Goal: Task Accomplishment & Management: Manage account settings

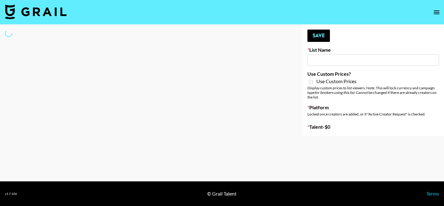
click at [323, 62] on input at bounding box center [373, 60] width 132 height 12
type input "[PERSON_NAME] AI"
checkbox input "true"
select select "Brand"
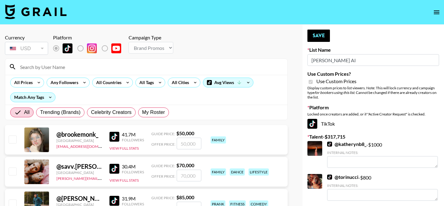
click at [160, 117] on div "All Trending (Brands) Celebrity Creators My Roster" at bounding box center [89, 112] width 161 height 15
click at [158, 114] on span "My Roster" at bounding box center [153, 112] width 23 height 7
click at [142, 112] on input "My Roster" at bounding box center [142, 112] width 0 height 0
radio input "true"
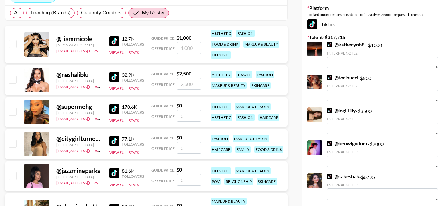
scroll to position [97, 0]
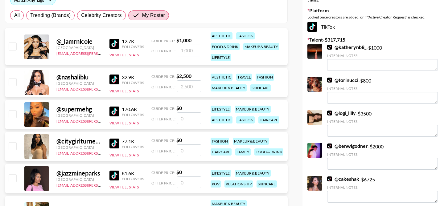
click at [189, 55] on input "number" at bounding box center [188, 51] width 25 height 12
checkbox input "true"
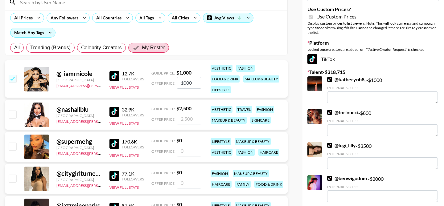
scroll to position [64, 0]
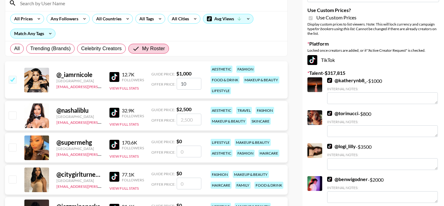
type input "1"
checkbox input "false"
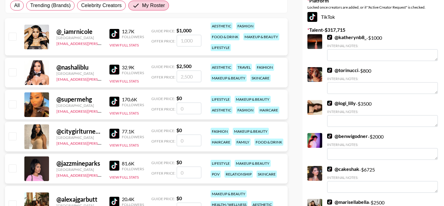
scroll to position [110, 0]
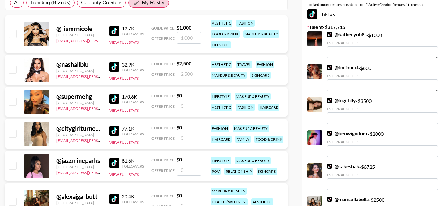
click at [188, 105] on input "number" at bounding box center [188, 106] width 25 height 12
type input "2"
checkbox input "true"
type input "2000"
click at [193, 136] on input "number" at bounding box center [188, 138] width 25 height 12
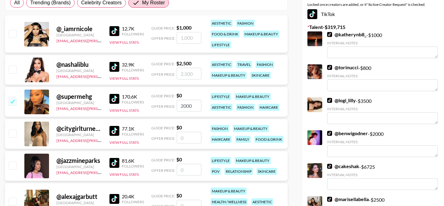
drag, startPoint x: 192, startPoint y: 106, endPoint x: 148, endPoint y: 92, distance: 47.1
click at [148, 93] on div "@ supermehg United States mehgan.james@grail-talent.com 170.6K Followers View F…" at bounding box center [146, 102] width 282 height 30
checkbox input "true"
type input "3000"
click at [192, 137] on input "number" at bounding box center [188, 138] width 25 height 12
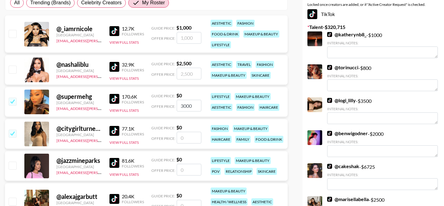
checkbox input "true"
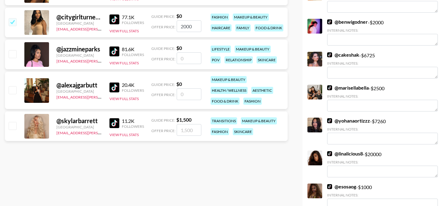
scroll to position [221, 0]
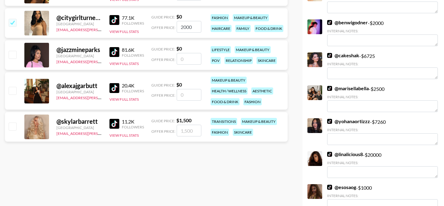
type input "2000"
click at [188, 61] on input "number" at bounding box center [188, 59] width 25 height 12
checkbox input "true"
type input "1500"
click at [185, 98] on input "number" at bounding box center [188, 95] width 25 height 12
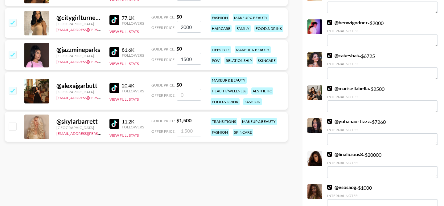
checkbox input "true"
type input "1500"
click at [194, 134] on input "number" at bounding box center [188, 131] width 25 height 12
type input "1"
checkbox input "true"
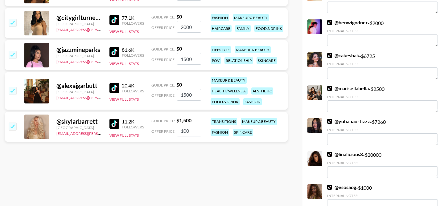
type input "1000"
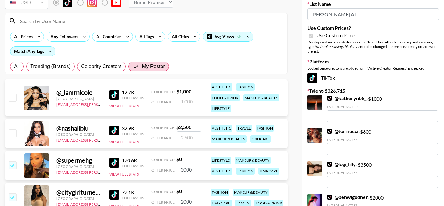
scroll to position [47, 0]
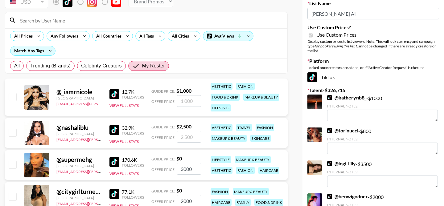
checkbox input "false"
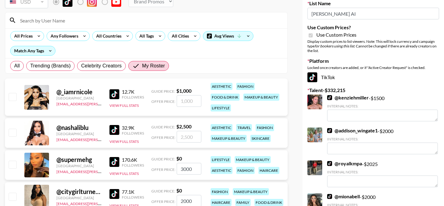
type input "1000"
click at [13, 94] on input "checkbox" at bounding box center [12, 96] width 7 height 7
checkbox input "true"
type input "1000"
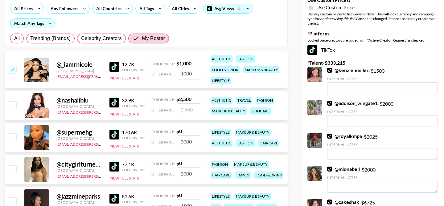
scroll to position [90, 0]
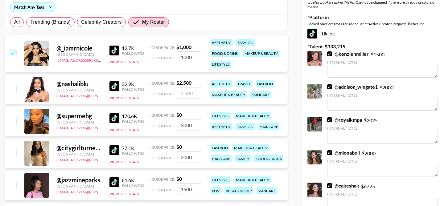
click at [14, 124] on input "checkbox" at bounding box center [12, 120] width 7 height 7
checkbox input "true"
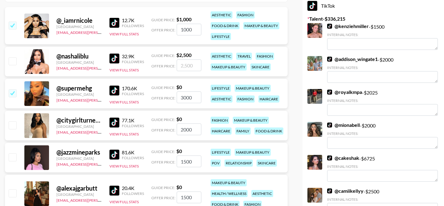
scroll to position [136, 0]
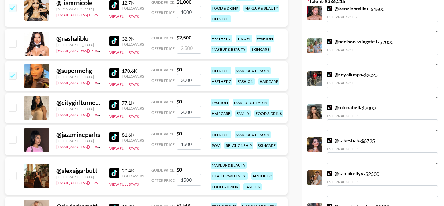
click at [10, 113] on div at bounding box center [12, 108] width 10 height 10
click at [11, 108] on input "checkbox" at bounding box center [12, 107] width 7 height 7
checkbox input "true"
click at [15, 137] on input "checkbox" at bounding box center [12, 139] width 7 height 7
checkbox input "true"
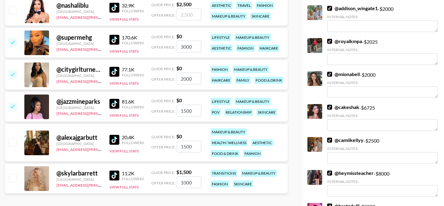
scroll to position [170, 0]
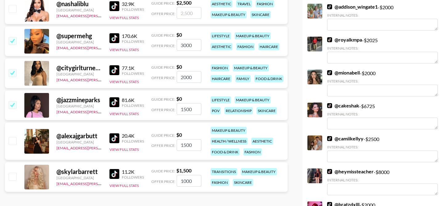
click at [15, 137] on input "checkbox" at bounding box center [12, 140] width 7 height 7
checkbox input "true"
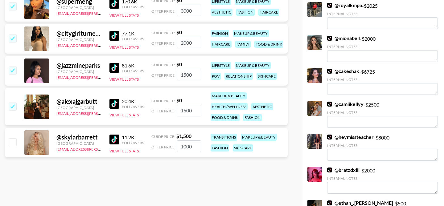
scroll to position [215, 0]
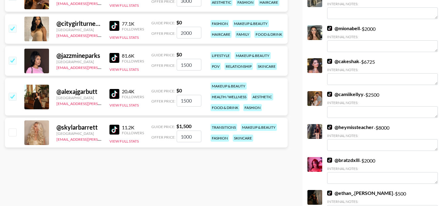
click at [15, 131] on input "checkbox" at bounding box center [12, 131] width 7 height 7
checkbox input "true"
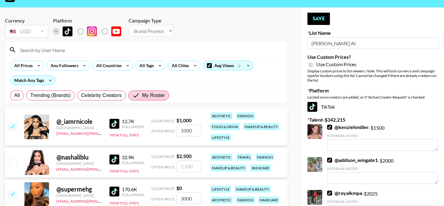
scroll to position [0, 0]
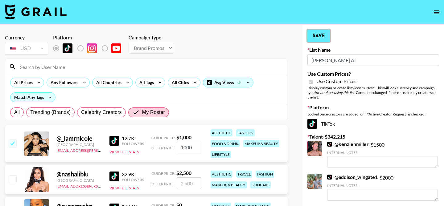
click at [319, 30] on button "Save" at bounding box center [318, 36] width 22 height 12
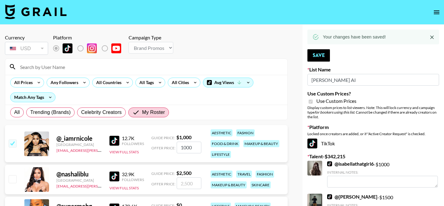
click at [42, 179] on div at bounding box center [36, 179] width 25 height 25
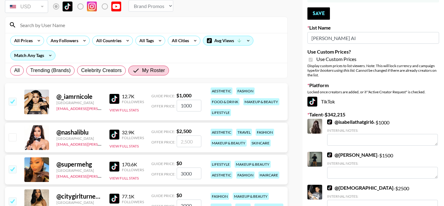
scroll to position [43, 0]
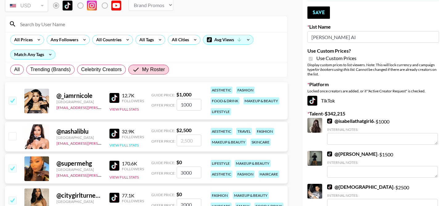
click at [121, 145] on button "View Full Stats" at bounding box center [123, 145] width 29 height 5
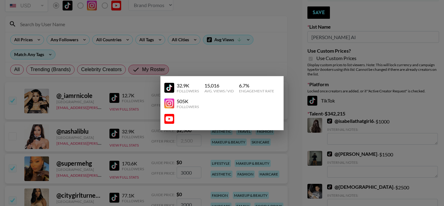
click at [235, 60] on div at bounding box center [222, 103] width 444 height 206
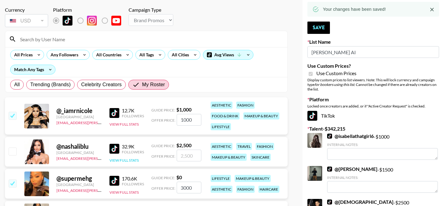
scroll to position [0, 0]
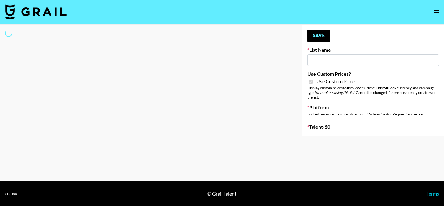
type input "Bunnie AI"
checkbox input "true"
select select "Brand"
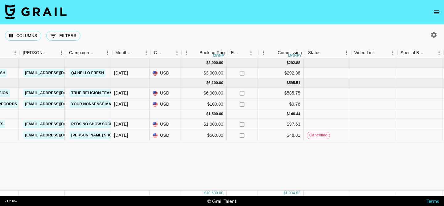
scroll to position [0, 187]
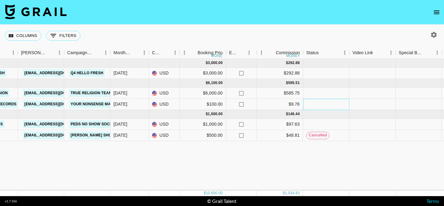
click at [315, 107] on div at bounding box center [326, 104] width 46 height 11
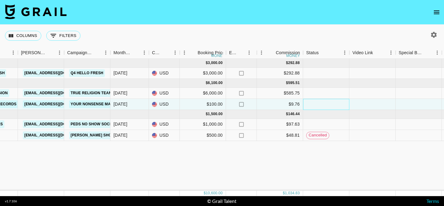
click at [315, 107] on div at bounding box center [326, 104] width 46 height 11
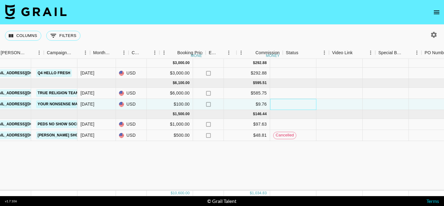
scroll to position [0, 221]
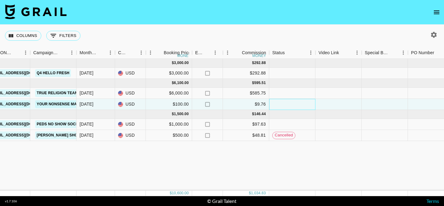
click at [276, 103] on div at bounding box center [292, 104] width 46 height 11
click at [276, 104] on div at bounding box center [292, 104] width 46 height 11
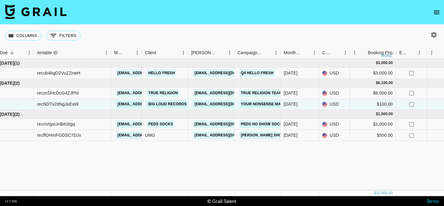
scroll to position [0, 0]
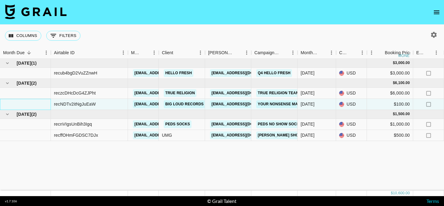
click at [35, 102] on div at bounding box center [25, 104] width 51 height 11
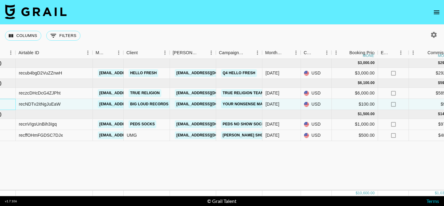
scroll to position [0, 36]
click at [235, 103] on link "Your Nonsense Makes Sense - The 502s" at bounding box center [262, 104] width 85 height 8
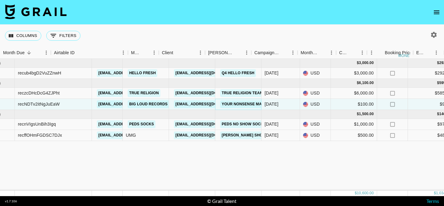
scroll to position [0, 0]
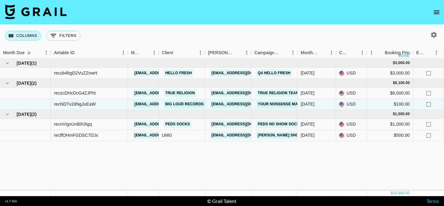
click at [27, 36] on button "Columns" at bounding box center [23, 36] width 36 height 10
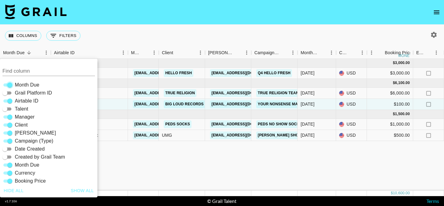
click at [11, 84] on input "Month Due" at bounding box center [10, 84] width 22 height 7
checkbox input "false"
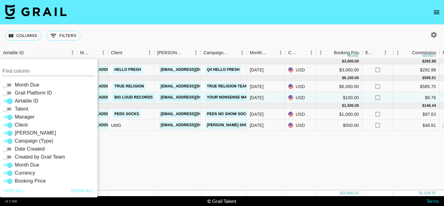
click at [11, 101] on input "Airtable ID" at bounding box center [10, 100] width 22 height 7
checkbox input "false"
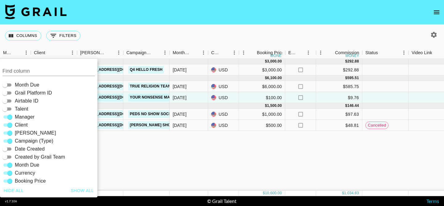
click at [10, 117] on input "Manager" at bounding box center [10, 116] width 22 height 7
checkbox input "false"
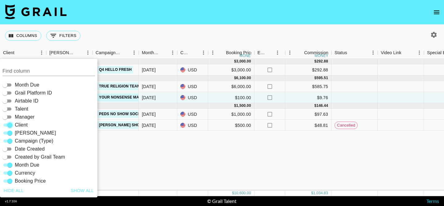
click at [13, 125] on input "Client" at bounding box center [10, 124] width 22 height 7
checkbox input "false"
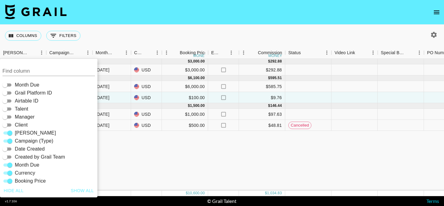
click at [11, 134] on input "Booker" at bounding box center [10, 132] width 22 height 7
checkbox input "false"
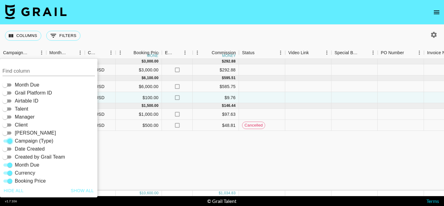
click at [12, 143] on input "Campaign (Type)" at bounding box center [10, 140] width 22 height 7
checkbox input "false"
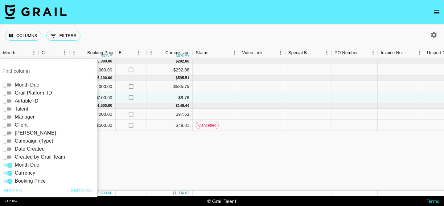
click at [12, 165] on input "Month Due" at bounding box center [10, 164] width 22 height 7
checkbox input "false"
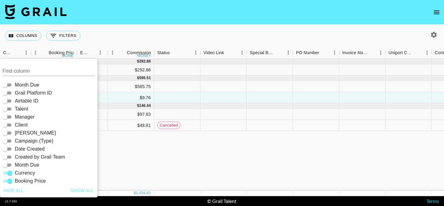
click at [12, 172] on input "Currency" at bounding box center [10, 172] width 22 height 7
checkbox input "false"
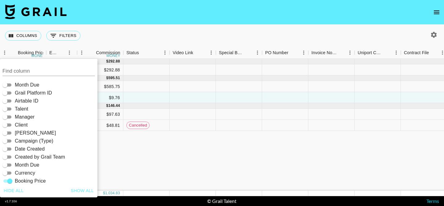
click at [12, 180] on input "Booking Price" at bounding box center [10, 180] width 22 height 7
checkbox input "false"
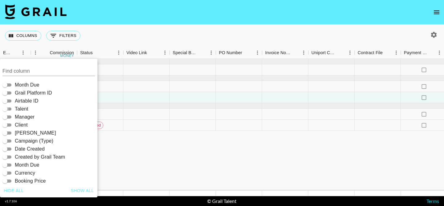
click at [10, 107] on input "Talent" at bounding box center [5, 108] width 22 height 7
checkbox input "true"
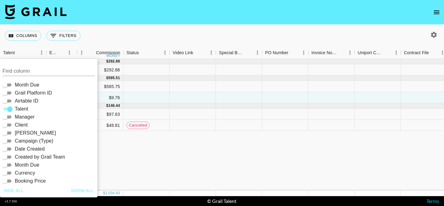
click at [142, 139] on div "$ 292.88 supermehg no $292.88 no $ 595.51 _iamrnicole no $585.75 no nashaliblu …" at bounding box center [305, 125] width 610 height 132
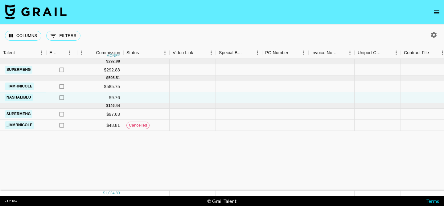
click at [25, 99] on link "nashaliblu" at bounding box center [19, 98] width 28 height 8
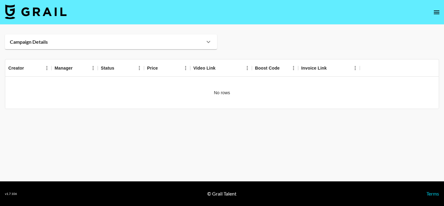
click at [104, 38] on div "Campaign Details" at bounding box center [111, 41] width 212 height 15
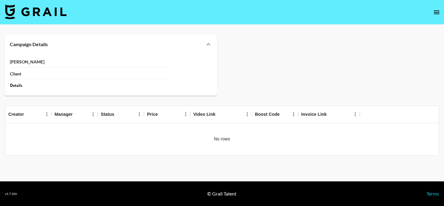
click at [5, 72] on div "Booker Client Details" at bounding box center [111, 75] width 212 height 42
click at [10, 72] on strong "Client" at bounding box center [15, 74] width 11 height 6
click at [19, 82] on div "Details" at bounding box center [89, 84] width 158 height 8
click at [17, 63] on strong "Booker" at bounding box center [27, 62] width 34 height 6
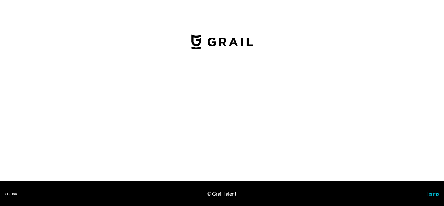
select select "USD"
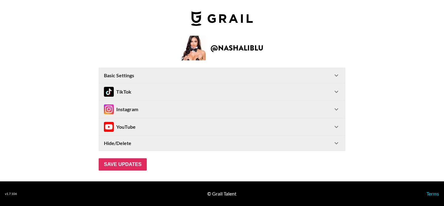
click at [294, 89] on div "TikTok" at bounding box center [218, 92] width 229 height 10
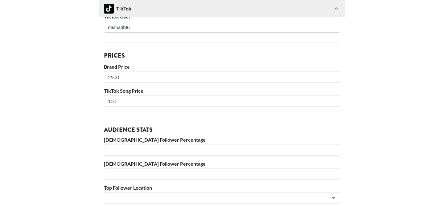
scroll to position [108, 0]
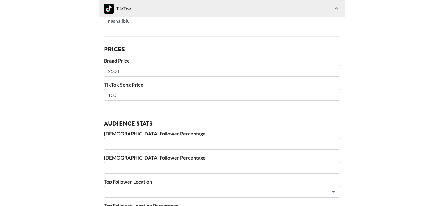
drag, startPoint x: 130, startPoint y: 99, endPoint x: 87, endPoint y: 93, distance: 42.9
click at [89, 93] on main "@ nashaliblu Basic Settings Airtable ID: recExnEySqlpnAneY Manager(s) [EMAIL_AD…" at bounding box center [222, 137] width 434 height 423
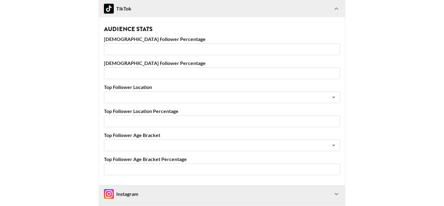
scroll to position [196, 0]
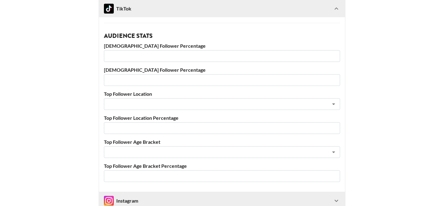
type input "1000"
click at [140, 57] on input "number" at bounding box center [222, 56] width 236 height 12
type input "63"
click at [145, 80] on input "number" at bounding box center [222, 80] width 236 height 12
type input "4"
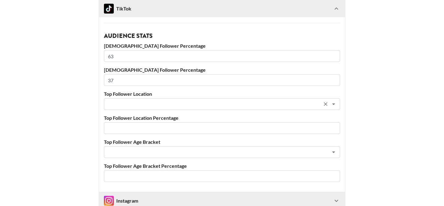
type input "37"
click at [151, 105] on input "text" at bounding box center [213, 104] width 212 height 7
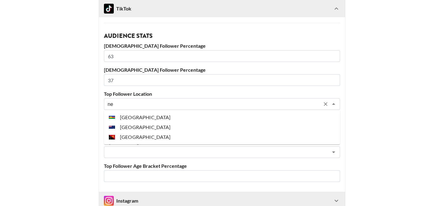
type input "n"
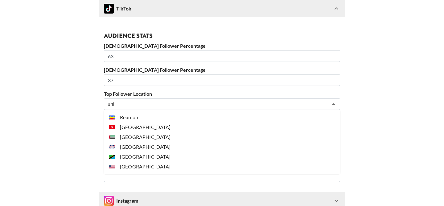
click at [160, 164] on li "[GEOGRAPHIC_DATA]" at bounding box center [222, 167] width 236 height 10
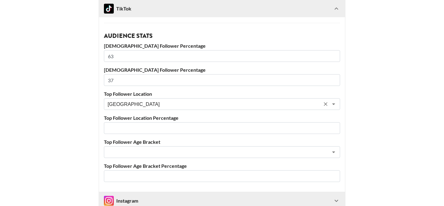
type input "[GEOGRAPHIC_DATA]"
click at [156, 128] on input "number" at bounding box center [222, 128] width 236 height 12
type input "8"
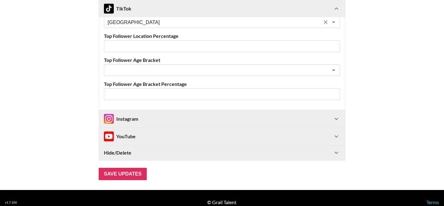
scroll to position [286, 0]
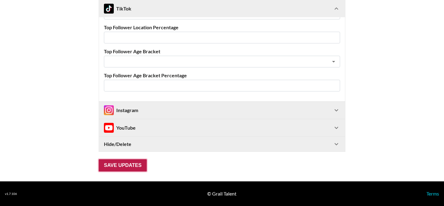
click at [134, 163] on input "Save Updates" at bounding box center [123, 165] width 48 height 12
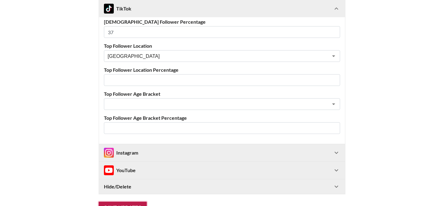
scroll to position [306, 0]
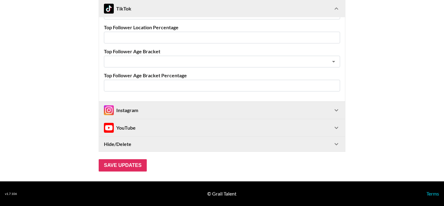
click at [137, 115] on div "Instagram" at bounding box center [121, 110] width 34 height 10
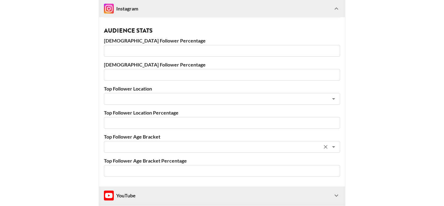
scroll to position [678, 0]
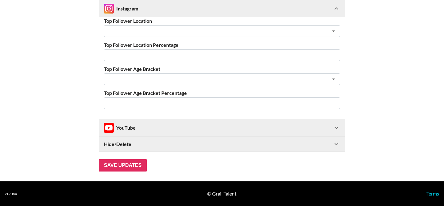
click at [162, 143] on div "Hide/Delete" at bounding box center [218, 144] width 229 height 6
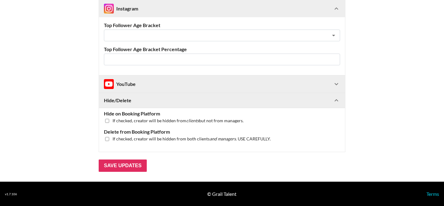
scroll to position [722, 0]
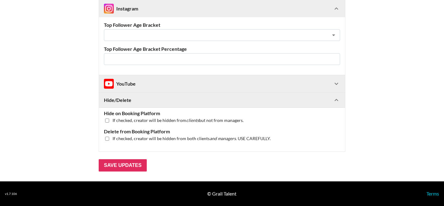
click at [104, 120] on div "If checked, creator will be hidden from clients but not from managers." at bounding box center [222, 121] width 236 height 6
click at [106, 121] on input "checkbox" at bounding box center [107, 121] width 4 height 4
checkbox input "true"
click at [136, 166] on input "Save Updates" at bounding box center [123, 165] width 48 height 12
click at [128, 169] on input "Save Updates" at bounding box center [123, 165] width 48 height 12
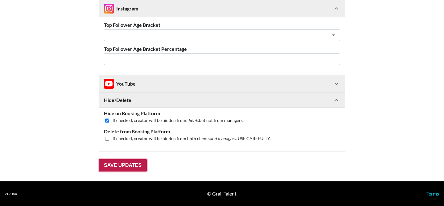
scroll to position [34, 0]
